Goal: Task Accomplishment & Management: Use online tool/utility

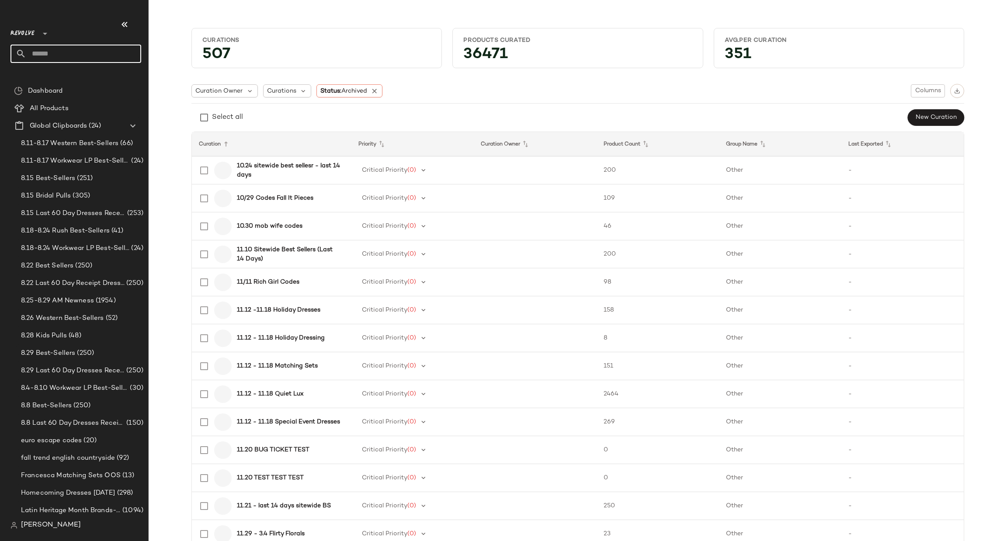
click at [78, 50] on input "text" at bounding box center [83, 54] width 115 height 18
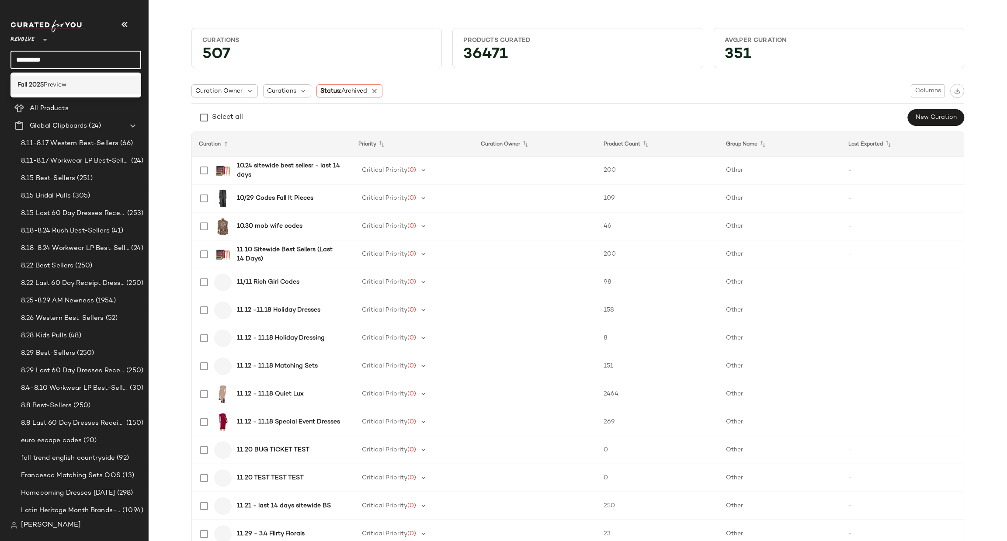
type input "*********"
click at [94, 87] on div "Fall 2025 Preview" at bounding box center [75, 84] width 117 height 9
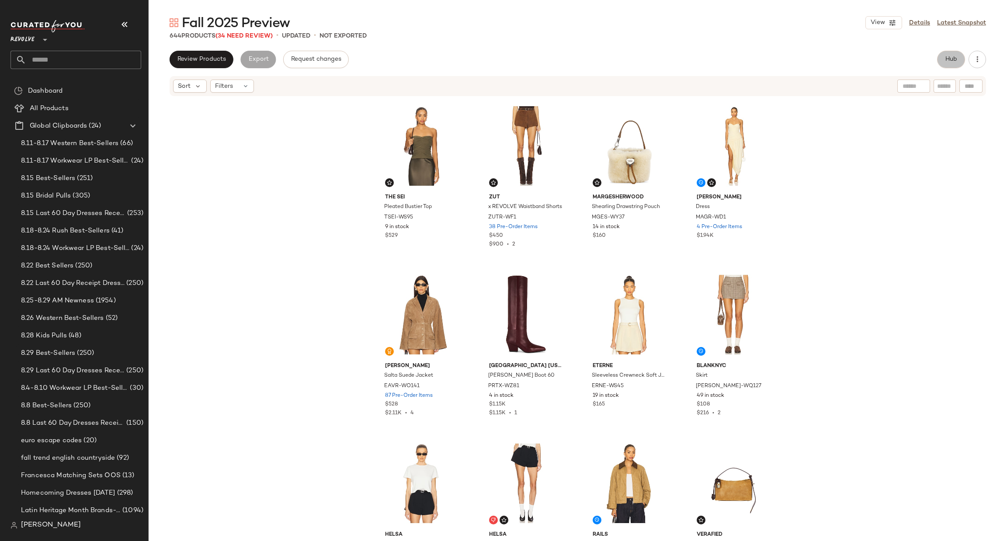
click at [671, 59] on button "Hub" at bounding box center [951, 59] width 28 height 17
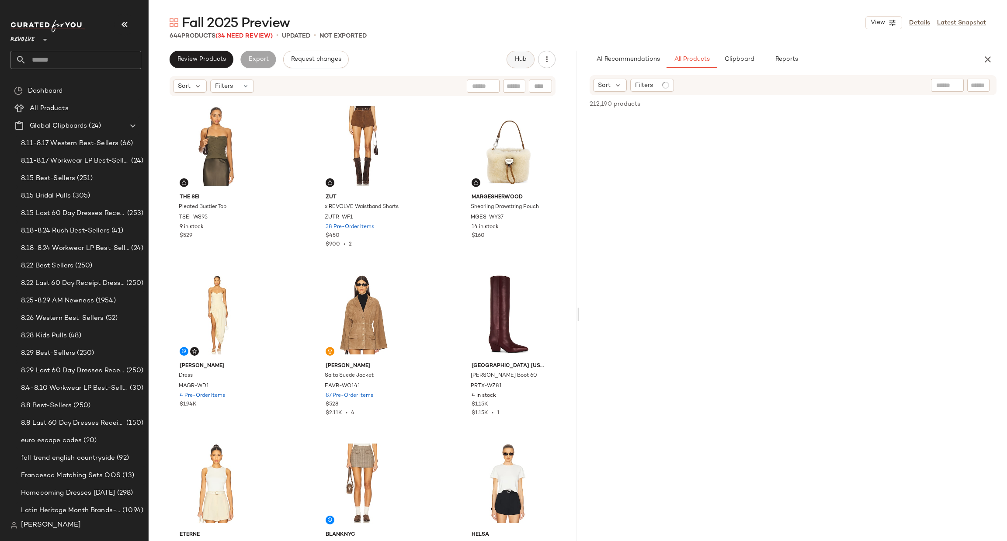
click at [671, 59] on div "AI Recommendations All Products Clipboard Reports" at bounding box center [779, 59] width 379 height 17
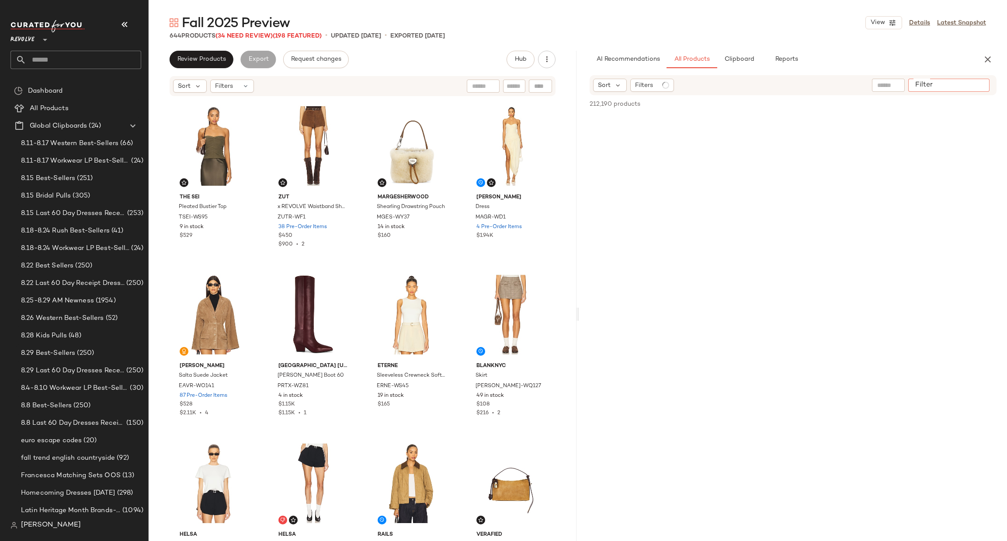
click at [671, 85] on div at bounding box center [948, 85] width 81 height 13
paste input "*********"
type input "*********"
click at [652, 86] on span "Filters" at bounding box center [644, 85] width 18 height 9
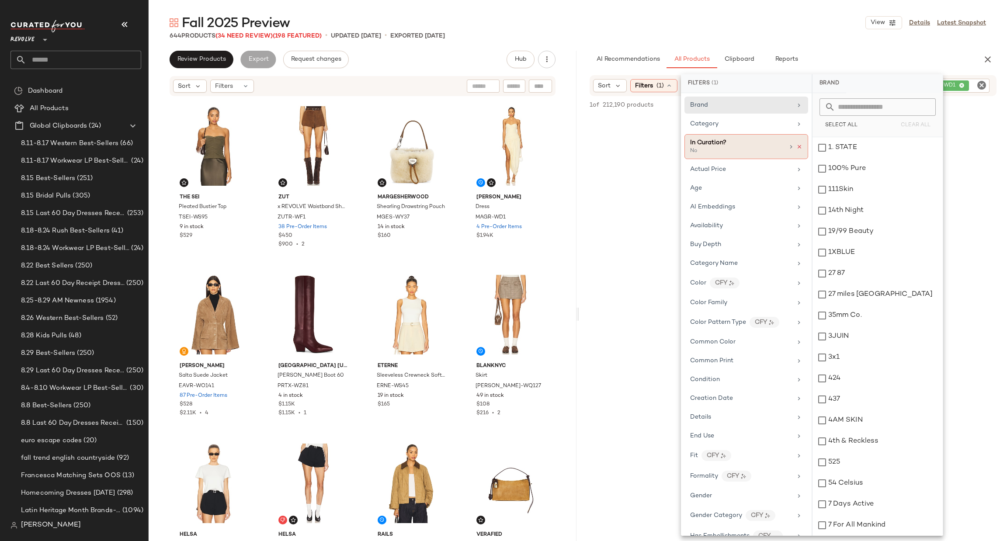
click at [671, 144] on icon at bounding box center [800, 147] width 6 height 6
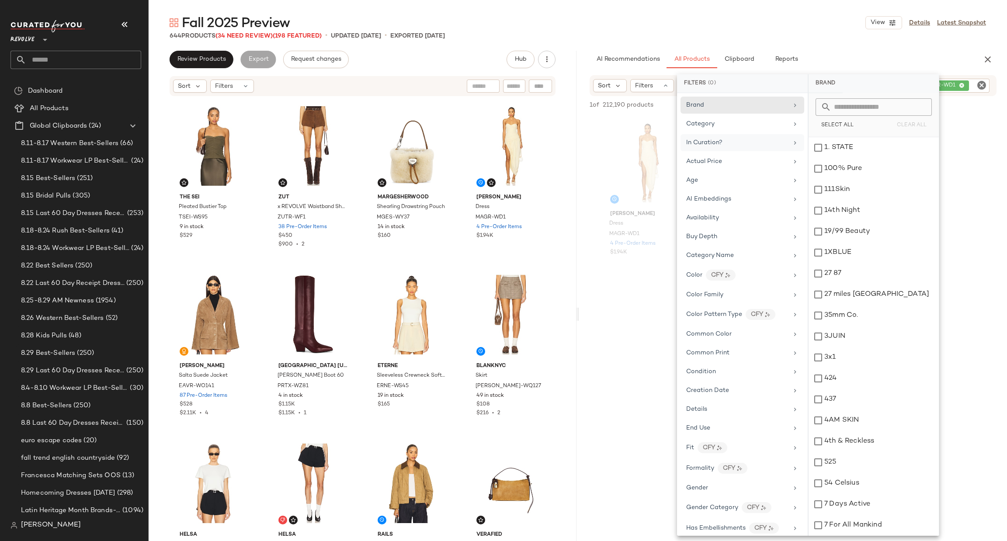
click at [671, 48] on div "Fall 2025 Preview View Details Latest Snapshot 644 Products (34 Need Review) (1…" at bounding box center [578, 277] width 859 height 527
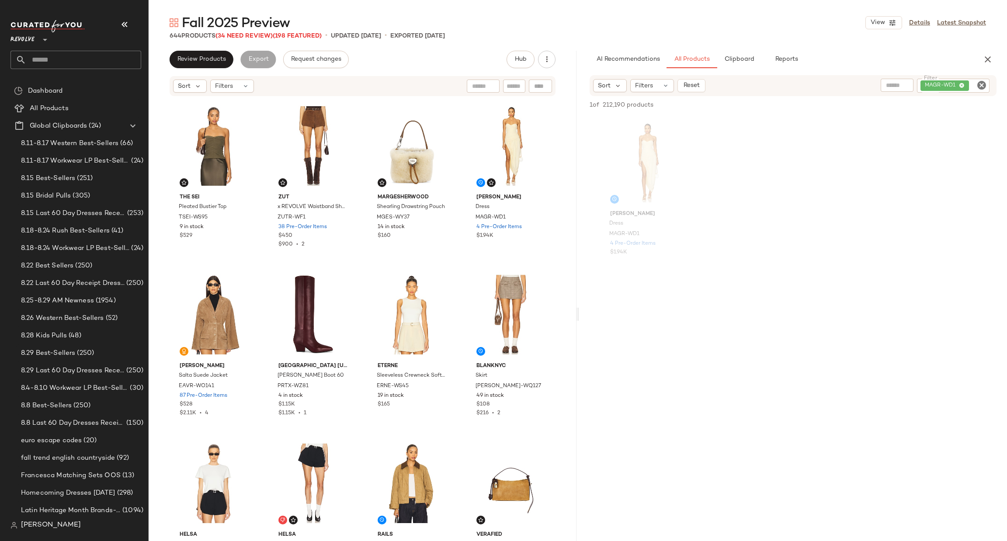
click at [671, 84] on icon "Clear Filter" at bounding box center [982, 85] width 10 height 10
paste input "*********"
type input "*********"
click at [650, 142] on div "View" at bounding box center [647, 162] width 88 height 88
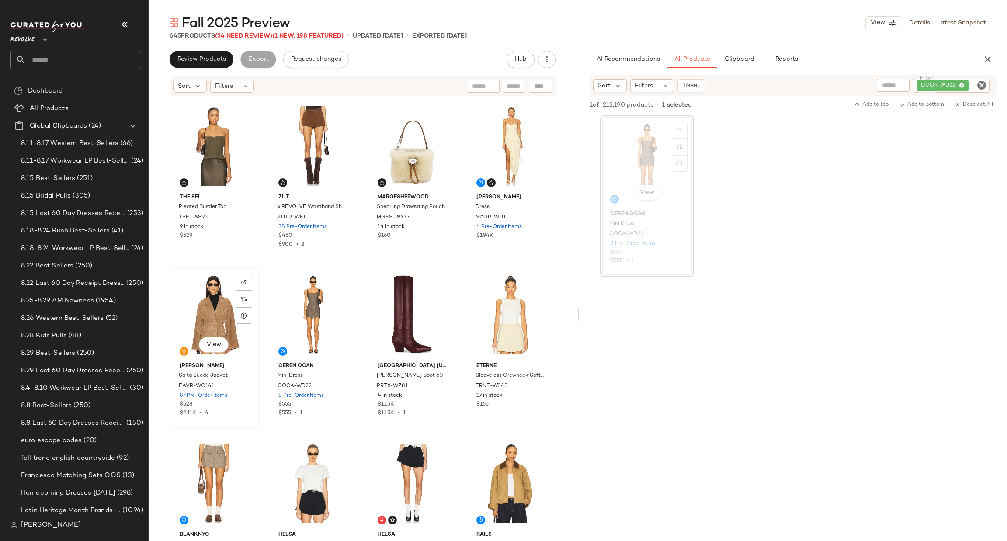
click at [198, 305] on div "View" at bounding box center [214, 315] width 83 height 88
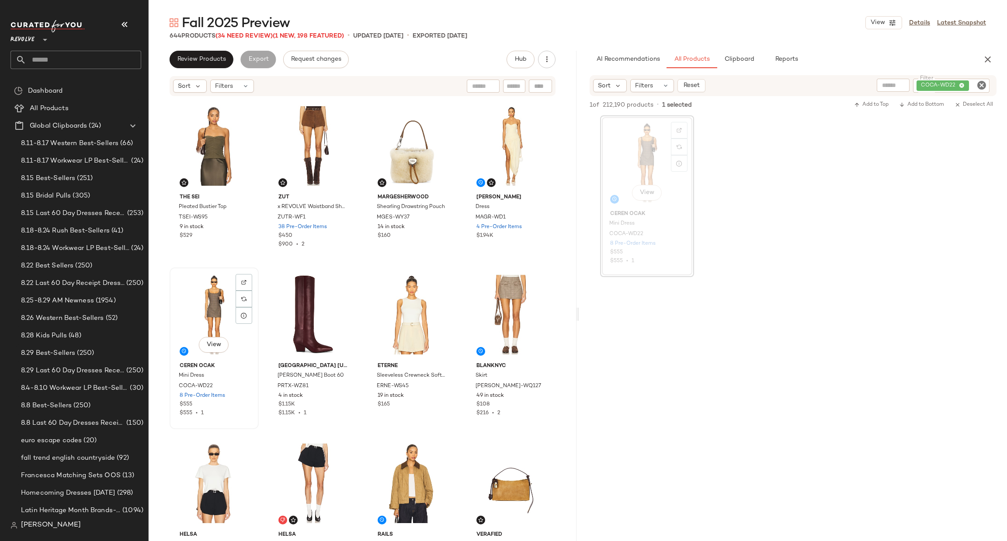
click at [198, 306] on div "View" at bounding box center [214, 315] width 83 height 88
click at [199, 307] on div "View" at bounding box center [214, 315] width 83 height 88
click at [229, 345] on div "View Ceren Ocak Mini Dress COCA-WD22 8 Pre-Order Items $555 $555 • 1" at bounding box center [214, 349] width 89 height 162
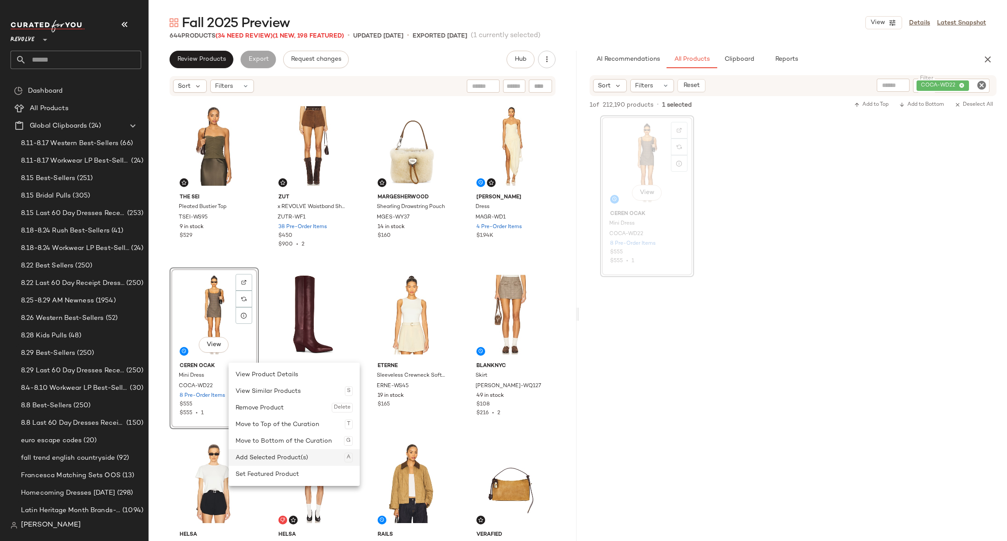
click at [286, 345] on div "Add Selected Product(s) A" at bounding box center [294, 457] width 117 height 17
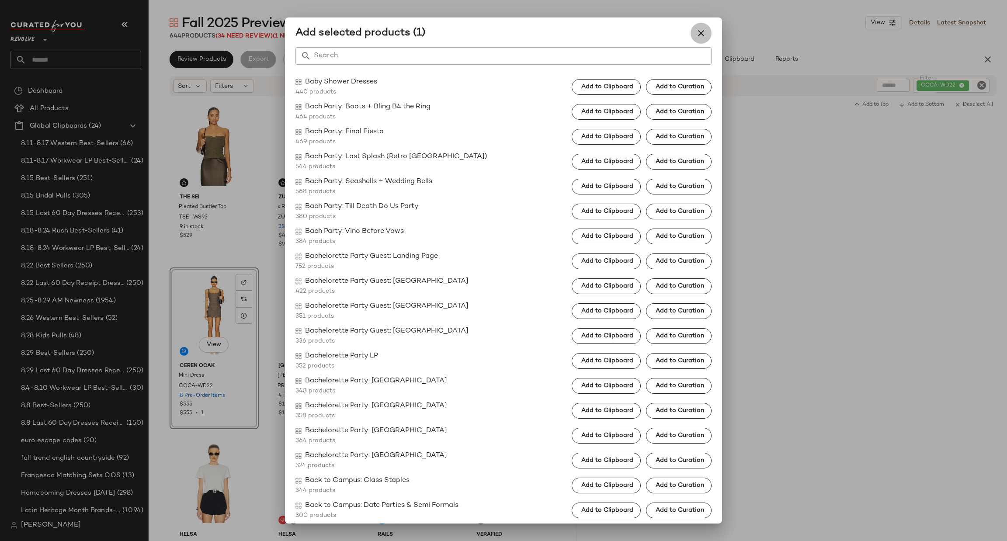
click at [671, 32] on button "button" at bounding box center [701, 33] width 21 height 21
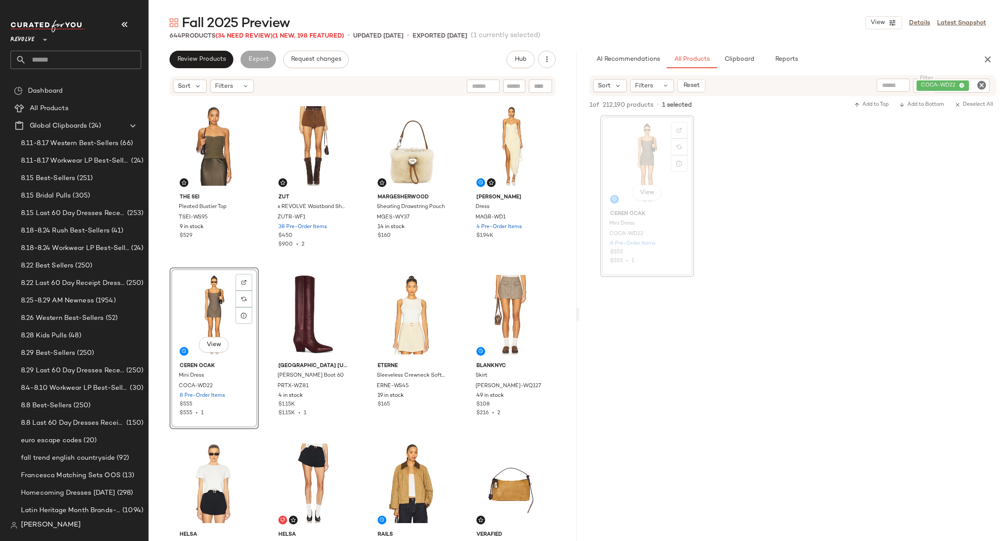
click at [208, 321] on div "View" at bounding box center [214, 315] width 83 height 88
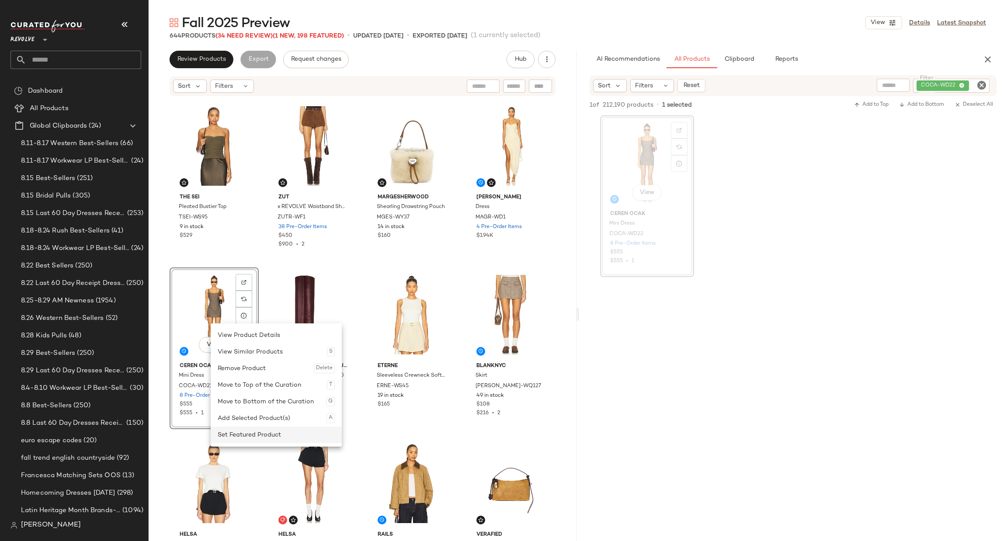
click at [270, 345] on div "Set Featured Product" at bounding box center [276, 435] width 117 height 17
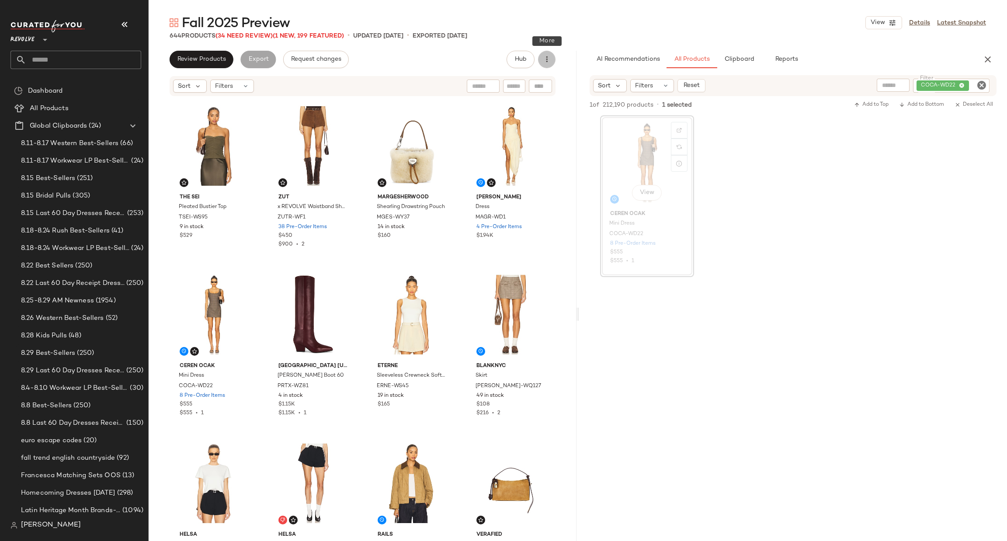
click at [544, 61] on icon "button" at bounding box center [547, 59] width 9 height 9
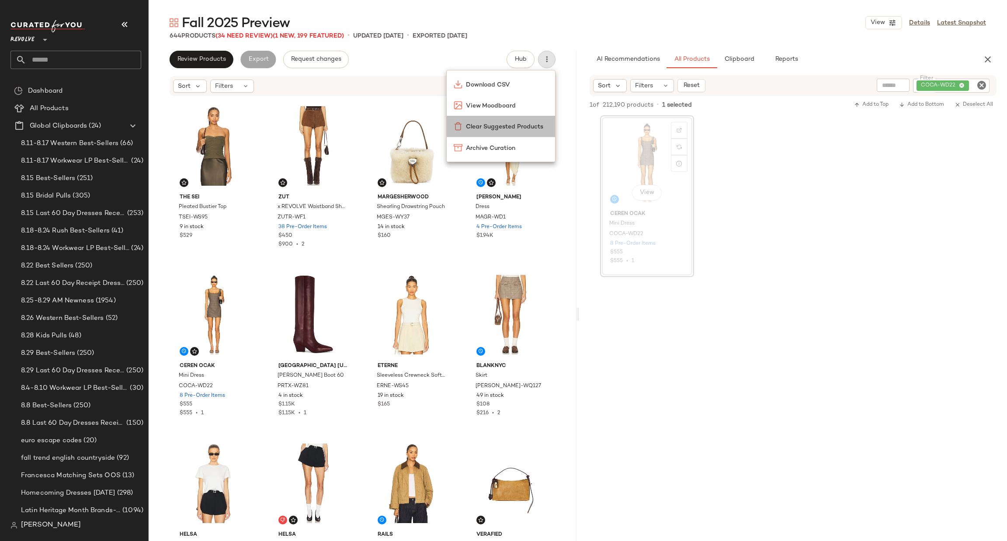
click at [503, 124] on span "Clear Suggested Products" at bounding box center [507, 126] width 82 height 9
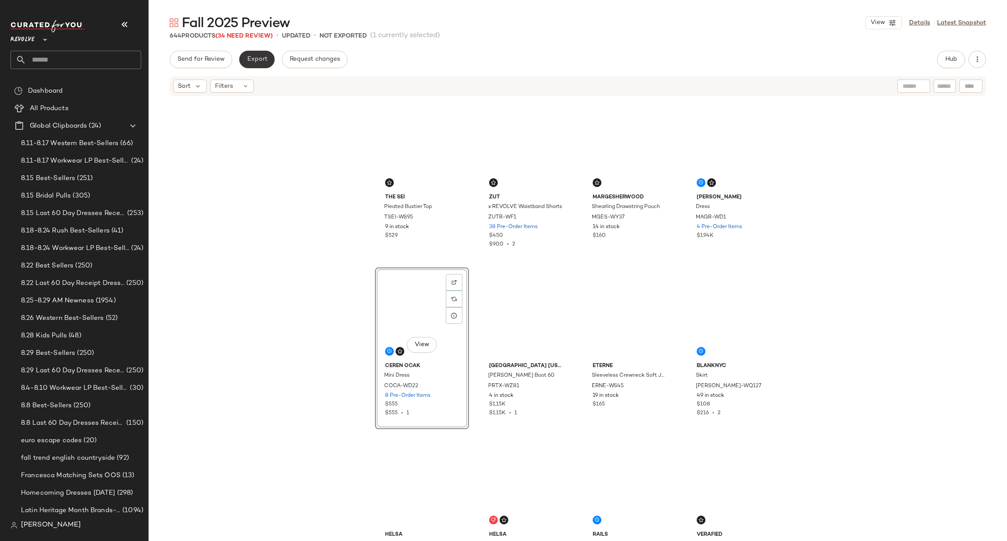
click at [267, 58] on button "Export" at bounding box center [256, 59] width 35 height 17
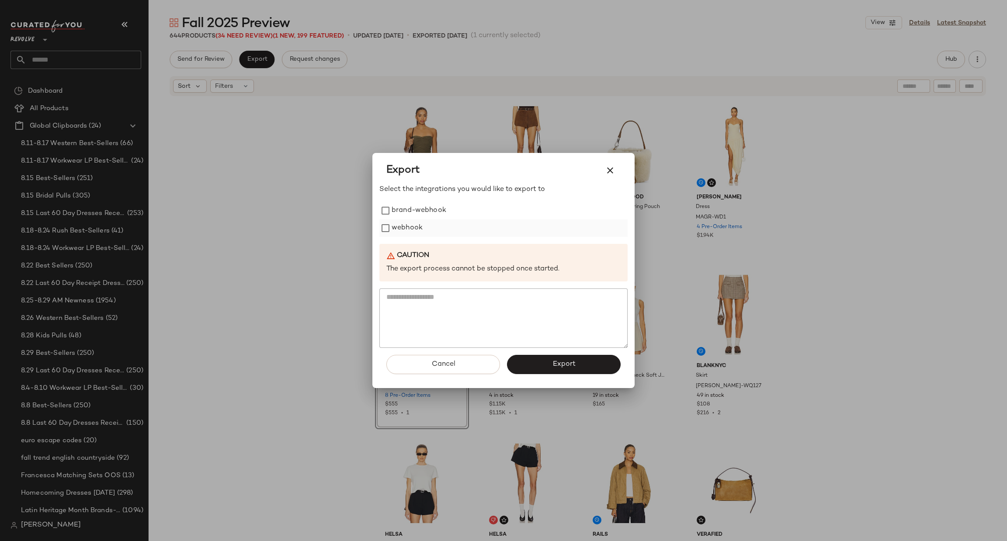
click at [401, 223] on label "webhook" at bounding box center [407, 227] width 31 height 17
click at [551, 370] on button "Export" at bounding box center [564, 364] width 114 height 19
